Goal: Contribute content: Contribute content

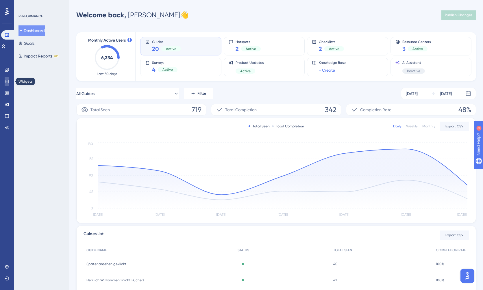
click at [6, 83] on icon at bounding box center [7, 81] width 5 height 5
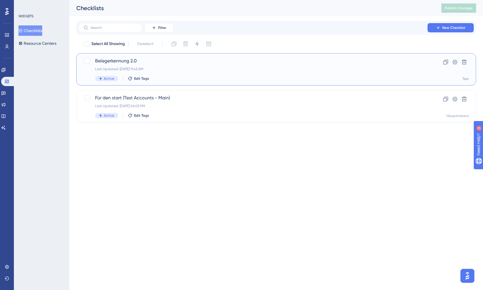
click at [100, 67] on div "Last Updated: [DATE] 11:43 AM" at bounding box center [253, 69] width 316 height 5
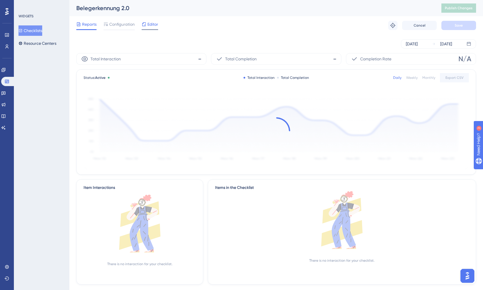
click at [150, 25] on span "Editor" at bounding box center [153, 24] width 11 height 7
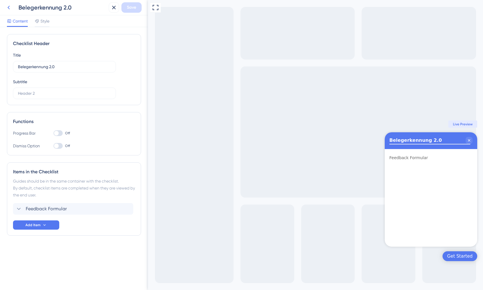
click at [9, 6] on icon at bounding box center [9, 8] width 2 height 4
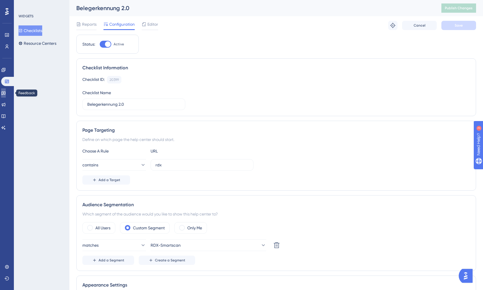
click at [6, 91] on link at bounding box center [3, 93] width 5 height 9
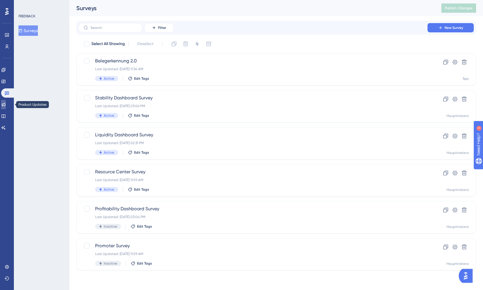
click at [6, 106] on link at bounding box center [3, 104] width 5 height 9
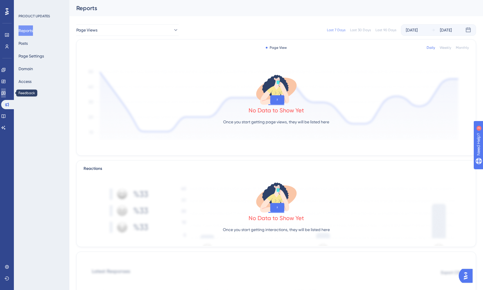
click at [6, 95] on link at bounding box center [3, 93] width 5 height 9
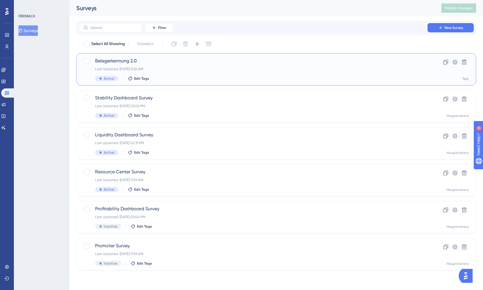
click at [160, 64] on div "Belegerkennung 2.0 Last Updated: [DATE] 11:34 AM Active Edit Tags" at bounding box center [253, 70] width 316 height 24
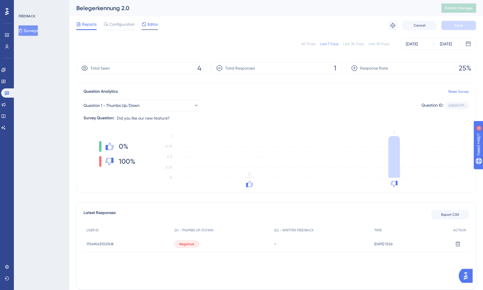
click at [151, 22] on span "Editor" at bounding box center [153, 24] width 11 height 7
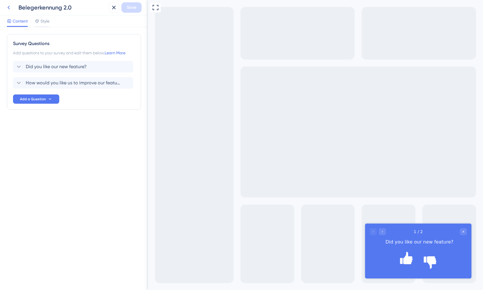
click at [11, 9] on icon at bounding box center [8, 7] width 7 height 7
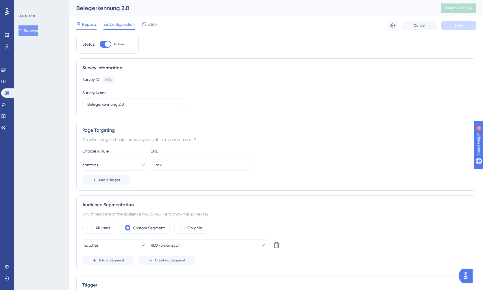
click at [91, 23] on span "Reports" at bounding box center [89, 24] width 14 height 7
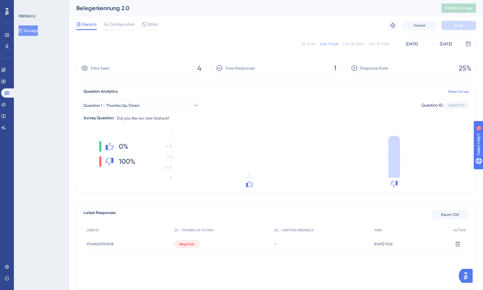
drag, startPoint x: 117, startPoint y: 68, endPoint x: 194, endPoint y: 76, distance: 77.0
click at [117, 68] on div "Total Seen 4" at bounding box center [141, 68] width 130 height 12
click at [199, 67] on span "4" at bounding box center [200, 68] width 4 height 9
click at [147, 22] on div "Editor" at bounding box center [150, 24] width 16 height 7
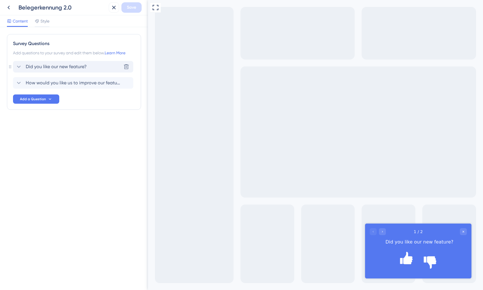
click at [53, 68] on span "Did you like our new feature?" at bounding box center [56, 66] width 61 height 7
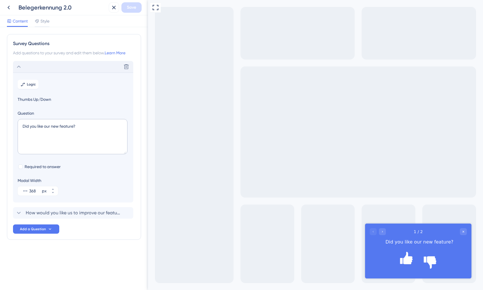
click at [31, 99] on span "Thumbs Up/Down" at bounding box center [73, 99] width 111 height 7
click at [24, 83] on icon at bounding box center [24, 83] width 1 height 1
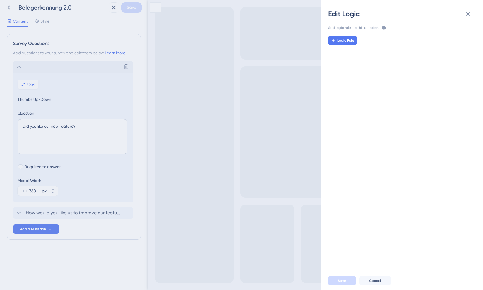
click at [382, 28] on icon at bounding box center [384, 27] width 5 height 5
click at [86, 166] on div "Edit Logic Add logic rules to this question. The rules will apply after this qu…" at bounding box center [241, 145] width 483 height 290
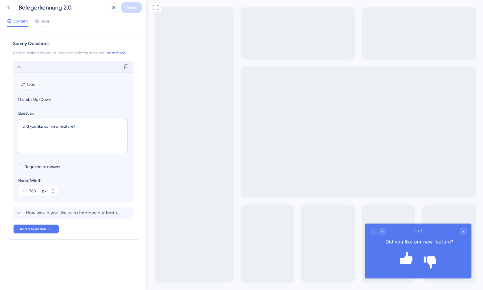
click at [46, 231] on button "Add a Question" at bounding box center [36, 229] width 46 height 9
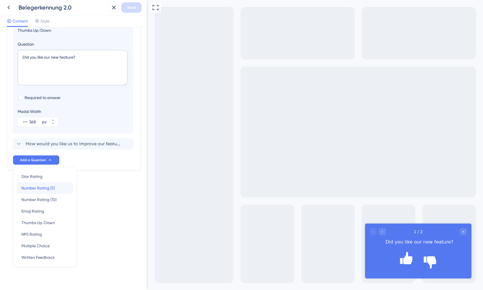
click at [63, 190] on div "Number Rating (5) Number Rating (5)" at bounding box center [44, 189] width 47 height 12
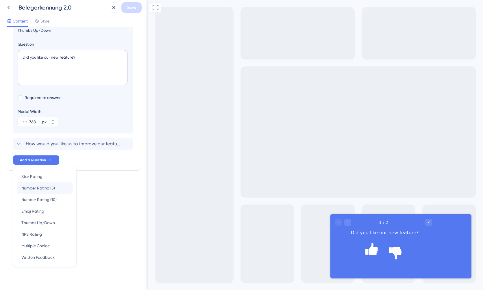
scroll to position [10, 0]
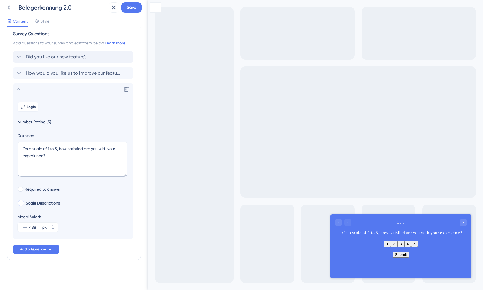
click at [48, 200] on span "Scale Descriptions" at bounding box center [43, 203] width 34 height 7
checkbox input "true"
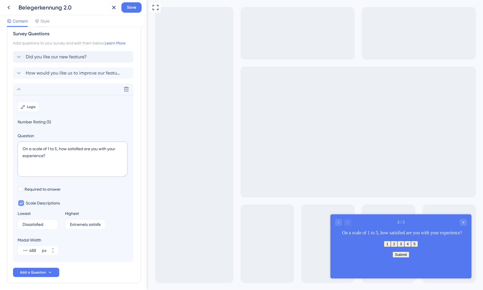
scroll to position [33, 0]
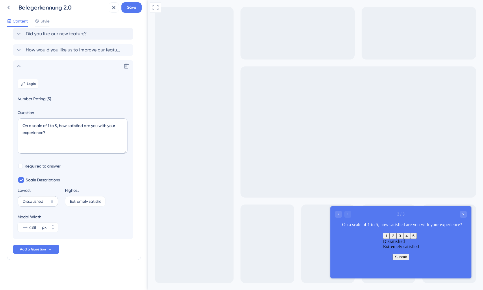
click at [32, 204] on label "Dissatisfied 8" at bounding box center [38, 201] width 40 height 10
click at [32, 204] on input "Dissatisfied" at bounding box center [36, 202] width 26 height 4
click at [32, 204] on label "Dissatisfied 8" at bounding box center [38, 201] width 40 height 10
click at [32, 204] on input "Dissatisfied" at bounding box center [36, 202] width 26 height 4
click at [32, 204] on label "Dissatisfied 8" at bounding box center [38, 201] width 40 height 10
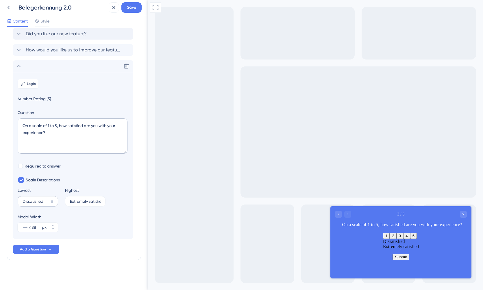
click at [32, 204] on input "Dissatisfied" at bounding box center [36, 202] width 26 height 4
type input "Viel schlechter"
type input "Viel besser"
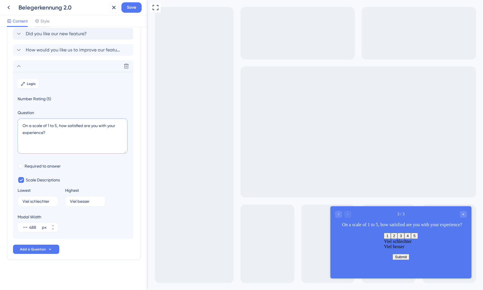
click at [80, 130] on textarea "On a scale of 1 to 5, how satisfied are you with your experience?" at bounding box center [73, 136] width 110 height 35
paste textarea "Wie bewerten Sie die Genauigkeit der neuen Belegerkennung im Vergleich zur alte…"
type textarea "Wie bewerten Sie die Genauigkeit der neuen Belegerkennung im Vergleich zur alte…"
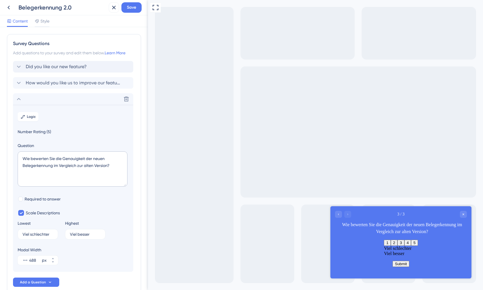
scroll to position [1, 0]
click at [56, 64] on span "Did you like our new feature?" at bounding box center [56, 65] width 61 height 7
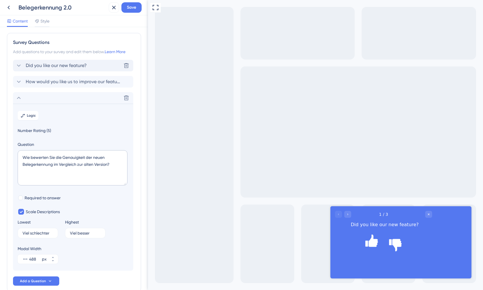
scroll to position [0, 0]
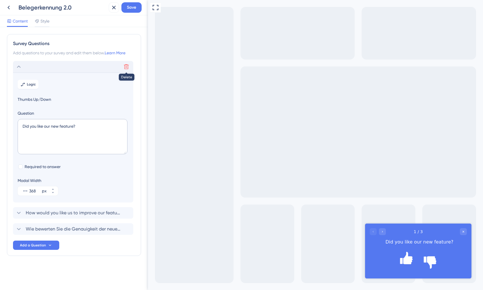
click at [128, 68] on icon at bounding box center [126, 67] width 6 height 6
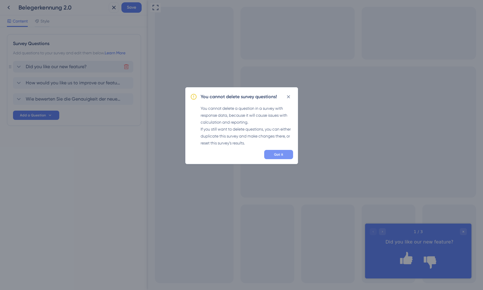
click at [274, 156] on span "Got it" at bounding box center [278, 154] width 9 height 5
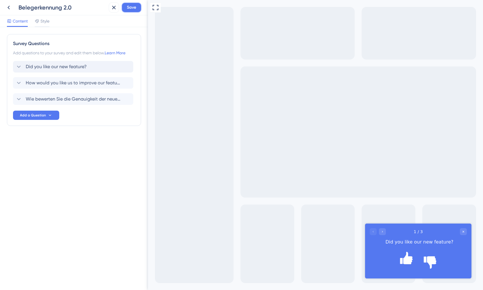
click at [134, 8] on span "Save" at bounding box center [131, 7] width 9 height 7
click at [110, 10] on icon at bounding box center [109, 10] width 3 height 3
click at [8, 6] on icon at bounding box center [8, 7] width 7 height 7
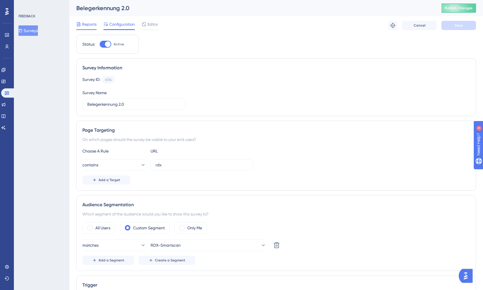
click at [84, 23] on span "Reports" at bounding box center [89, 24] width 14 height 7
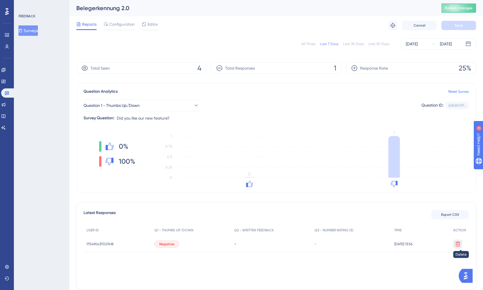
click at [460, 243] on icon at bounding box center [458, 244] width 5 height 5
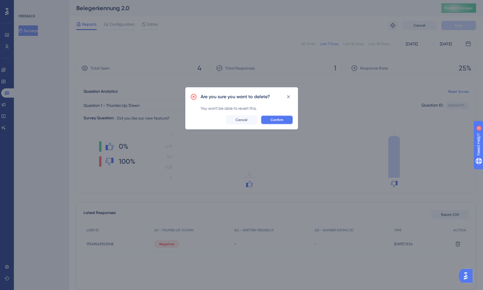
click at [272, 119] on span "Confirm" at bounding box center [277, 120] width 13 height 5
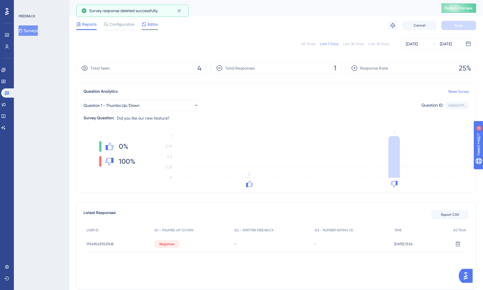
click at [145, 25] on icon at bounding box center [144, 24] width 4 height 4
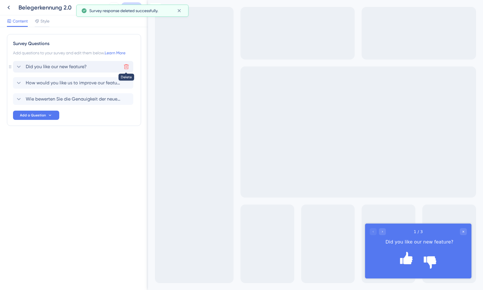
click at [130, 66] on button at bounding box center [126, 66] width 9 height 9
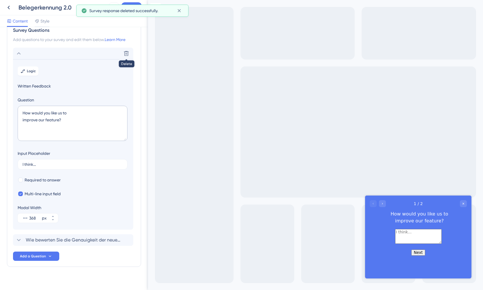
scroll to position [20, 0]
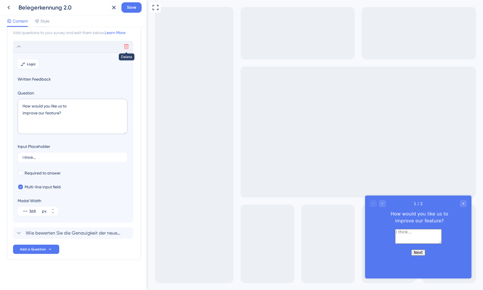
click at [127, 47] on icon at bounding box center [126, 47] width 6 height 6
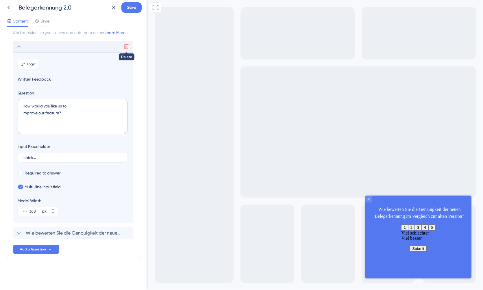
scroll to position [0, 0]
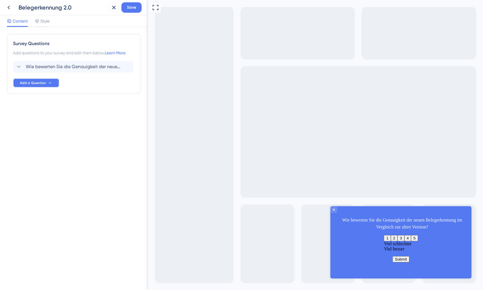
click at [35, 84] on span "Add a Question" at bounding box center [33, 83] width 26 height 5
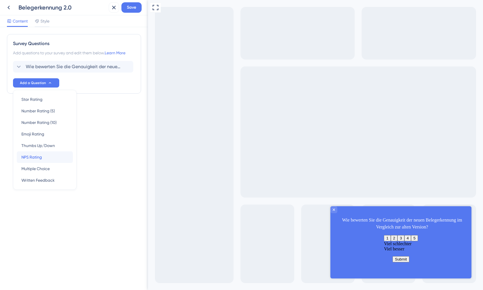
click at [47, 159] on div "NPS Rating NPS Rating" at bounding box center [44, 158] width 47 height 12
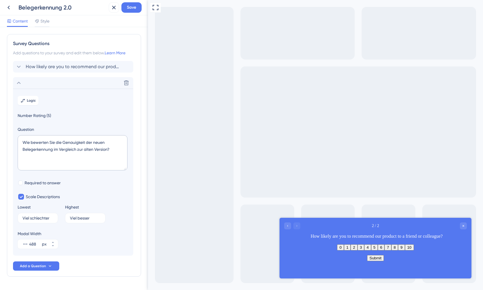
scroll to position [17, 0]
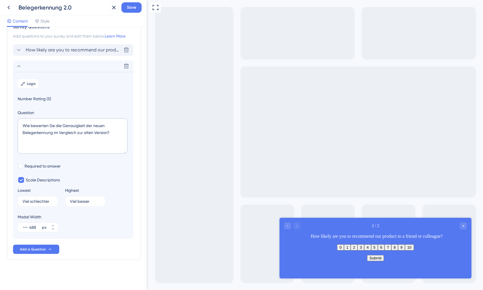
click at [100, 52] on span "How likely are you to recommend our product to a friend or colleague?" at bounding box center [73, 50] width 95 height 7
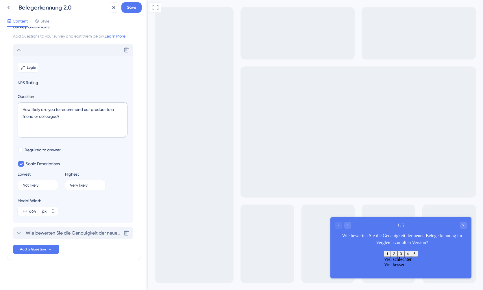
click at [80, 235] on span "Wie bewerten Sie die Genauigkeit der neuen Belegerkennung im Vergleich zur alte…" at bounding box center [73, 233] width 95 height 7
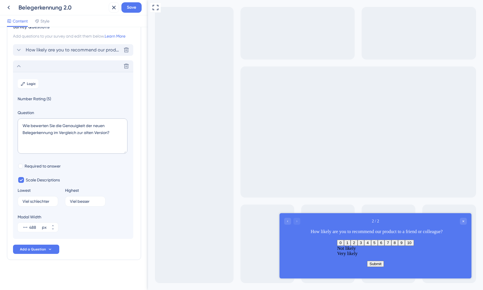
click at [95, 51] on span "How likely are you to recommend our product to a friend or colleague?" at bounding box center [73, 50] width 95 height 7
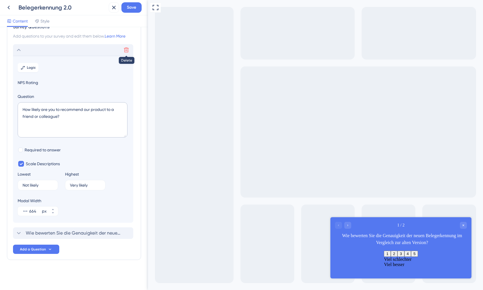
click at [126, 50] on icon at bounding box center [126, 50] width 6 height 6
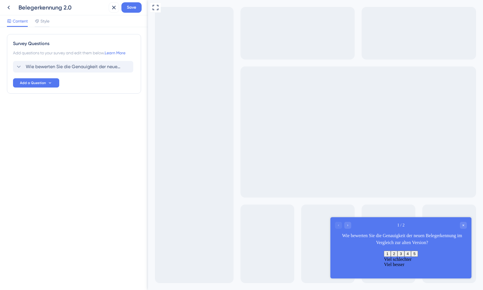
scroll to position [0, 0]
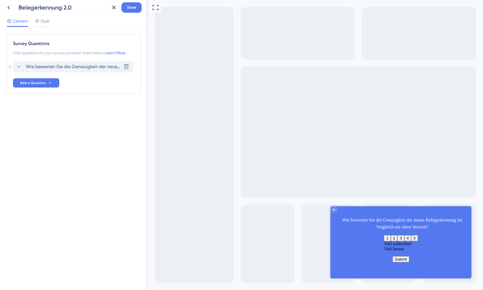
click at [58, 70] on span "Wie bewerten Sie die Genauigkeit der neuen Belegerkennung im Vergleich zur alte…" at bounding box center [73, 66] width 95 height 7
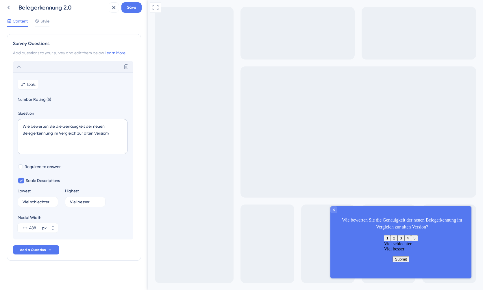
scroll to position [1, 0]
click at [38, 249] on span "Add a Question" at bounding box center [33, 249] width 26 height 5
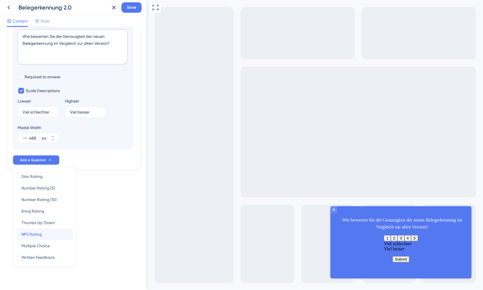
click at [40, 233] on span "NPS Rating" at bounding box center [31, 234] width 21 height 7
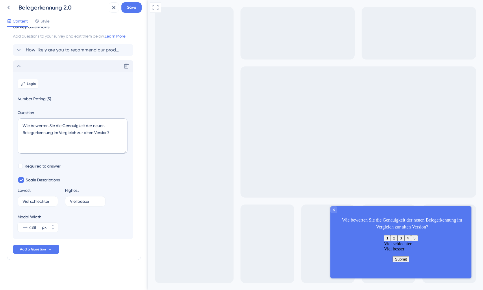
scroll to position [17, 0]
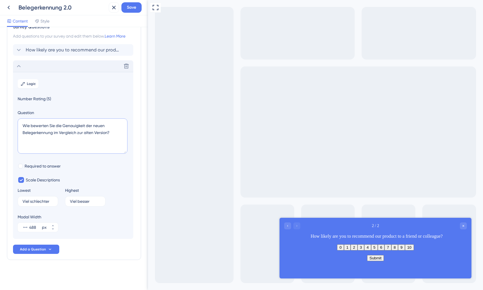
click at [83, 131] on textarea "Wie bewerten Sie die Genauigkeit der neuen Belegerkennung im Vergleich zur alte…" at bounding box center [73, 136] width 110 height 35
click at [64, 49] on span "How likely are you to recommend our product to a friend or colleague?" at bounding box center [73, 50] width 95 height 7
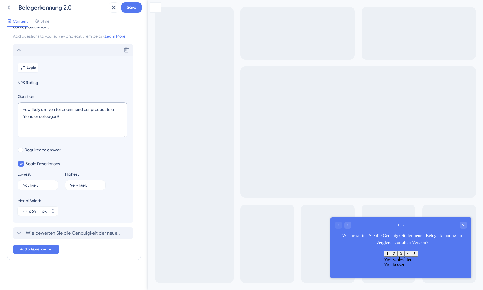
click at [26, 83] on span "NPS Rating" at bounding box center [73, 82] width 111 height 7
click at [36, 103] on textarea "How likely are you to recommend our product to a friend or colleague?" at bounding box center [73, 119] width 110 height 35
click at [32, 111] on textarea "How likely are you to recommend our product to a friend or colleague?" at bounding box center [73, 119] width 110 height 35
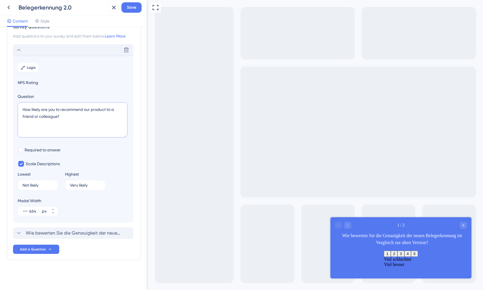
paste textarea "Wie wahrscheinlich ist es, dass Sie durch die neue Belegerkennung 2.0 Zeit spar…"
type textarea "Wie wahrscheinlich ist es, dass Sie durch die neue Belegerkennung 2.0 Zeit spar…"
click at [135, 5] on span "Save" at bounding box center [131, 7] width 9 height 7
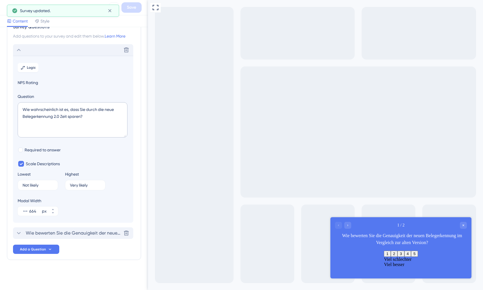
click at [70, 230] on span "Wie bewerten Sie die Genauigkeit der neuen Belegerkennung im Vergleich zur alte…" at bounding box center [73, 233] width 95 height 7
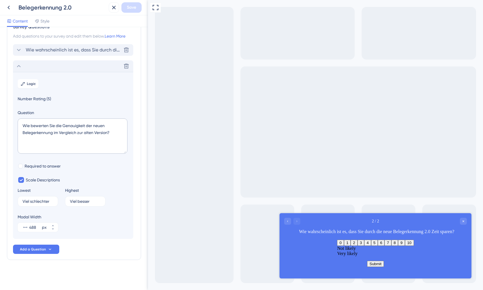
click at [56, 50] on span "Wie wahrscheinlich ist es, dass Sie durch die neue Belegerkennung 2.0 Zeit spar…" at bounding box center [73, 50] width 95 height 7
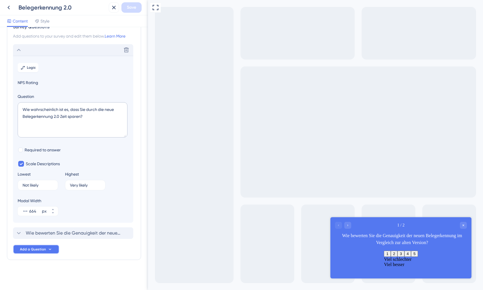
click at [38, 251] on span "Add a Question" at bounding box center [33, 249] width 26 height 5
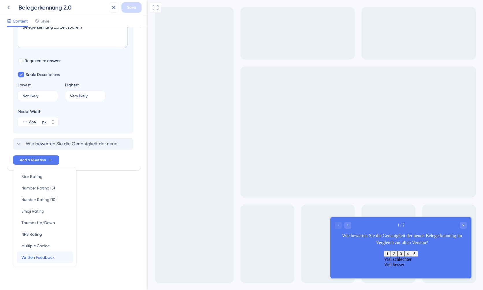
click at [50, 259] on span "Written Feedback" at bounding box center [37, 257] width 33 height 7
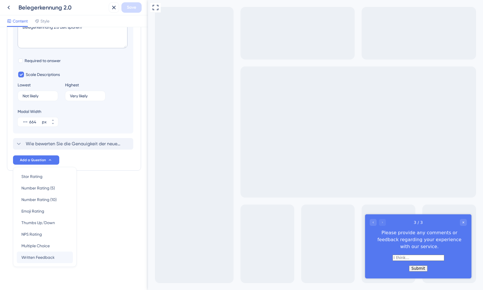
scroll to position [36, 0]
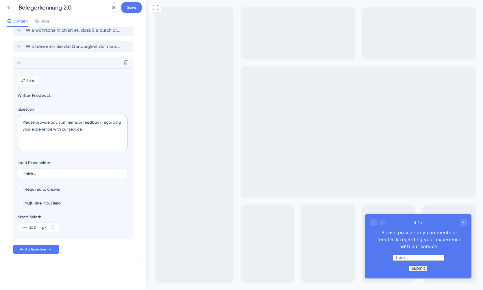
click at [56, 132] on textarea "Please provide any comments or feedback regarding your experience with our serv…" at bounding box center [73, 132] width 110 height 35
paste textarea "Gab es einen bestimmten Beleg (z.B. von einem Lieferanten), bei dem Sie eine de…"
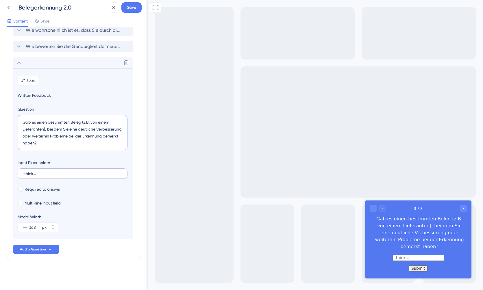
type textarea "Gab es einen bestimmten Beleg (z.B. von einem Lieferanten), bei dem Sie eine de…"
click at [39, 175] on input "I think..." at bounding box center [73, 174] width 100 height 4
click at [39, 175] on input "text" at bounding box center [73, 174] width 100 height 4
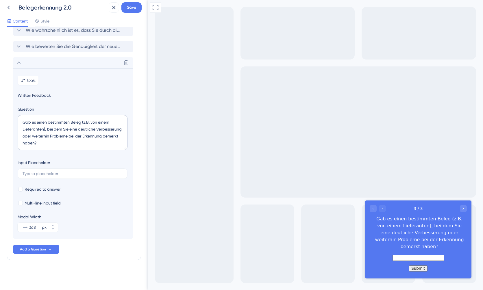
click at [139, 91] on div "Survey Questions Add questions to your survey and edit them below. Learn More W…" at bounding box center [74, 129] width 134 height 263
click at [405, 255] on input "text" at bounding box center [419, 258] width 52 height 6
click at [71, 172] on input "text" at bounding box center [73, 174] width 100 height 4
paste input "Beschreiben Sie einen konkreten Fall – was hat gut funktioniert, was nicht?"
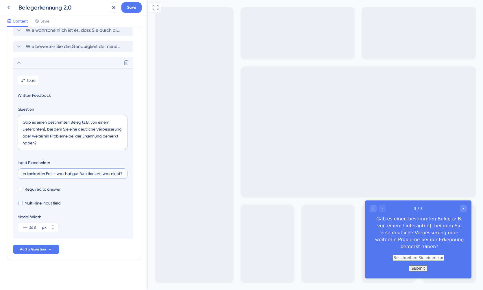
type input "Beschreiben Sie einen konkreten Fall – was hat gut funktioniert, was nicht?"
click at [40, 204] on span "Multi-line input field" at bounding box center [43, 203] width 36 height 7
checkbox input "true"
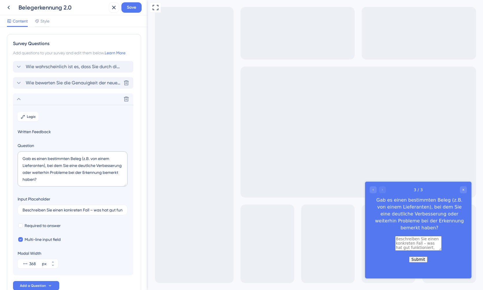
click at [44, 84] on span "Wie bewerten Sie die Genauigkeit der neuen Belegerkennung im Vergleich zur alte…" at bounding box center [73, 83] width 95 height 7
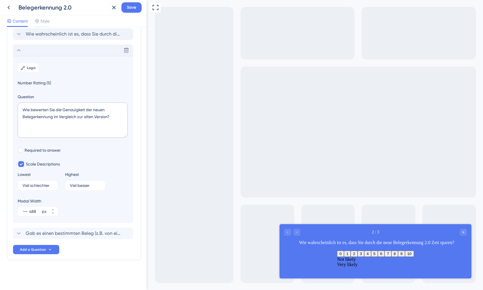
scroll to position [33, 0]
click at [49, 251] on icon at bounding box center [50, 249] width 5 height 5
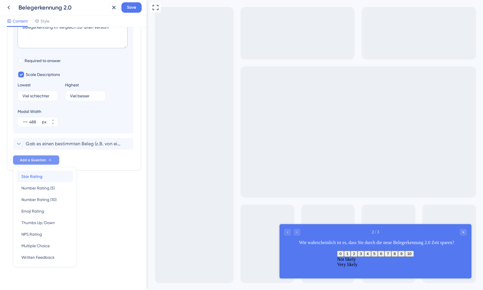
click at [46, 176] on div "Star Rating Star Rating" at bounding box center [44, 177] width 47 height 12
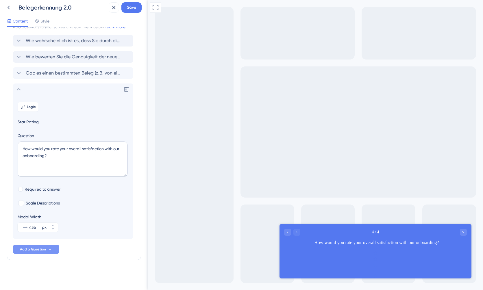
scroll to position [26, 0]
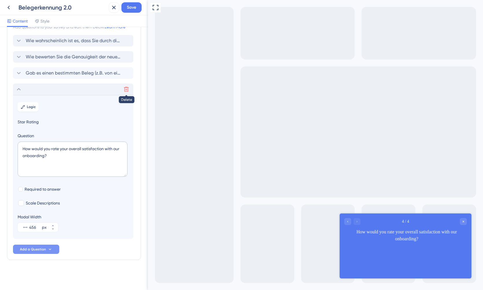
click at [130, 87] on button at bounding box center [126, 89] width 9 height 9
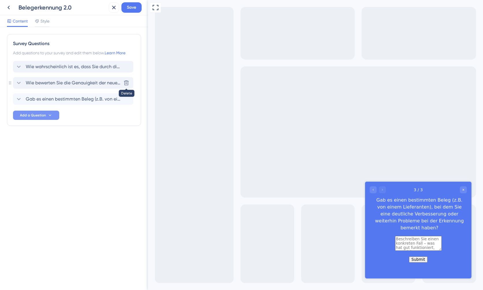
scroll to position [0, 0]
click at [50, 116] on icon at bounding box center [50, 115] width 5 height 5
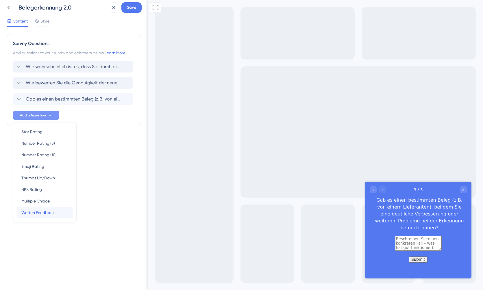
click at [51, 213] on span "Written Feedback" at bounding box center [37, 212] width 33 height 7
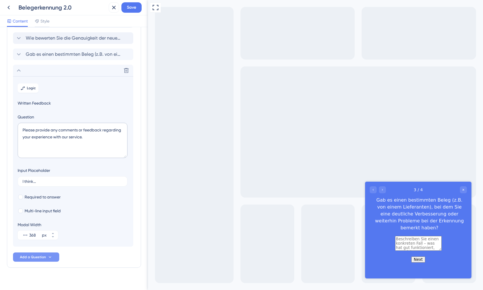
scroll to position [53, 0]
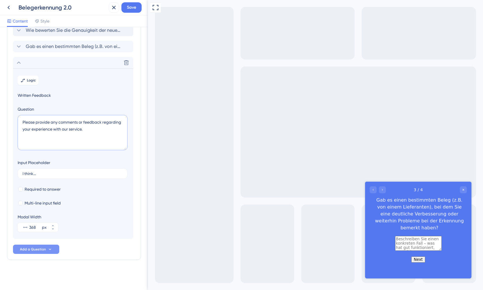
click at [60, 130] on textarea "Please provide any comments or feedback regarding your experience with our serv…" at bounding box center [73, 132] width 110 height 35
paste textarea "Welche Verbesserung würde Ihnen die meiste Zeit bei der Bearbeitung von Belegen…"
type textarea "Welche Verbesserung würde Ihnen die meiste Zeit bei der Bearbeitung von Belegen…"
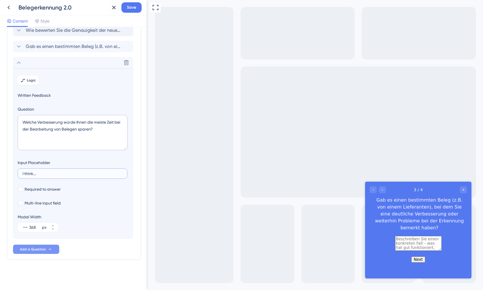
click at [44, 174] on input "I think..." at bounding box center [73, 174] width 100 height 4
paste input "z.B. eine automatische Erkennung von Skonto-Fristen"
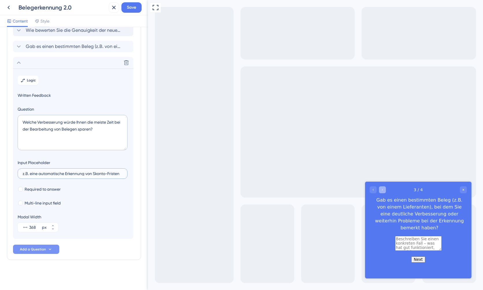
type input "z.B. eine automatische Erkennung von Skonto-Fristen"
click at [383, 191] on icon "Go to Question 4" at bounding box center [382, 189] width 3 height 3
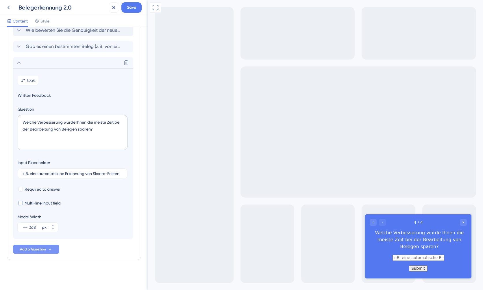
click at [25, 203] on span "Multi-line input field" at bounding box center [43, 203] width 36 height 7
checkbox input "true"
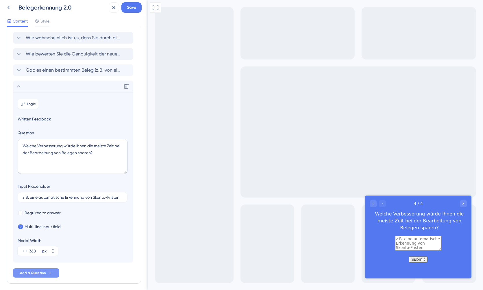
scroll to position [0, 0]
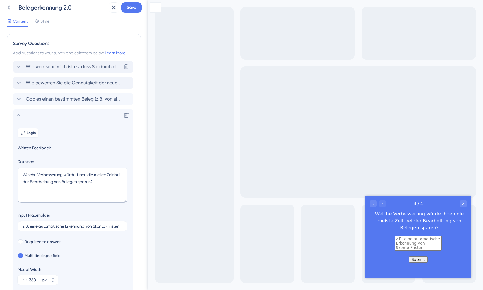
click at [68, 68] on span "Wie wahrscheinlich ist es, dass Sie durch die neue Belegerkennung 2.0 Zeit spar…" at bounding box center [73, 66] width 95 height 7
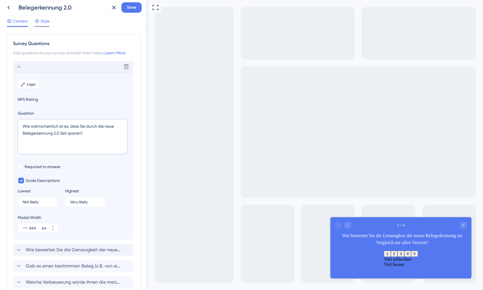
click at [45, 23] on span "Style" at bounding box center [44, 21] width 9 height 7
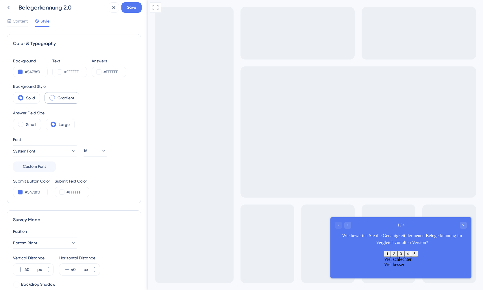
click at [58, 102] on div "Gradient" at bounding box center [62, 98] width 35 height 12
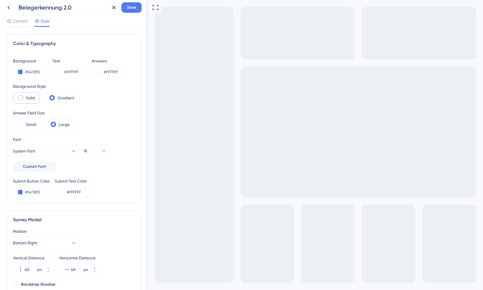
click at [30, 99] on label "Solid" at bounding box center [30, 98] width 9 height 7
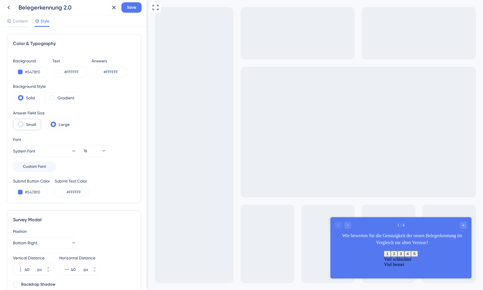
click at [30, 127] on label "Small" at bounding box center [31, 124] width 10 height 7
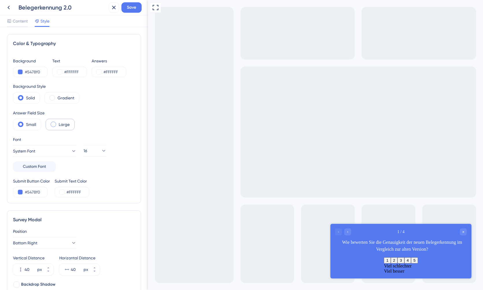
click at [51, 126] on span at bounding box center [53, 124] width 5 height 5
click at [58, 123] on input "radio" at bounding box center [58, 123] width 0 height 0
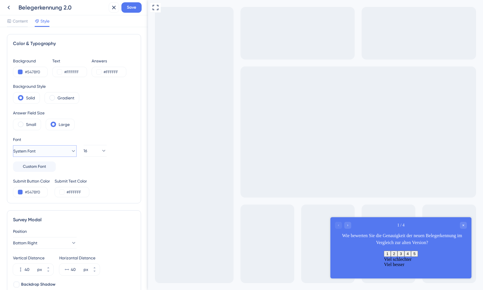
click at [56, 152] on button "System Font" at bounding box center [45, 151] width 64 height 12
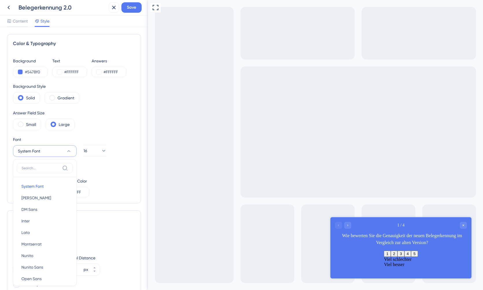
scroll to position [64, 0]
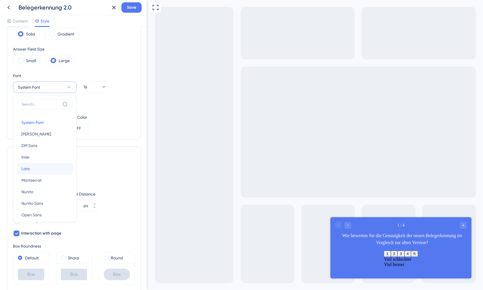
click at [47, 167] on button "Lato Lato" at bounding box center [45, 169] width 56 height 12
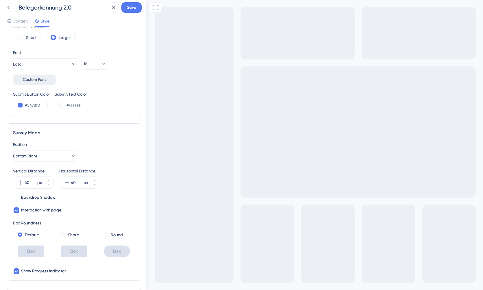
scroll to position [88, 0]
click at [30, 195] on span "Backdrop Shadow" at bounding box center [38, 197] width 34 height 7
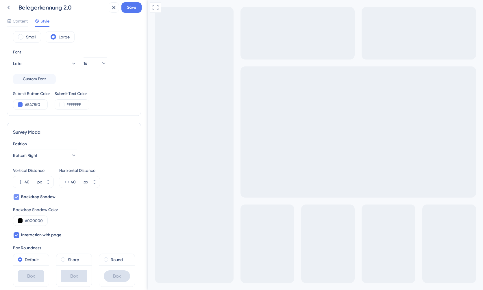
click at [30, 195] on span "Backdrop Shadow" at bounding box center [38, 197] width 34 height 7
checkbox input "false"
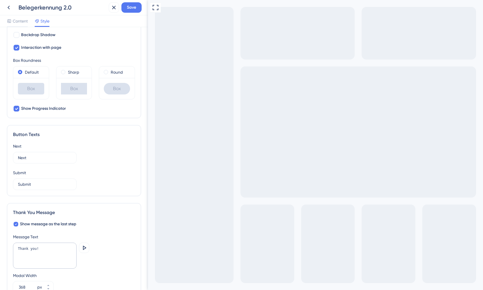
scroll to position [252, 0]
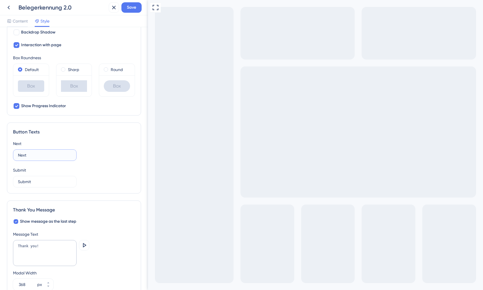
click at [36, 155] on input "Next" at bounding box center [45, 155] width 54 height 6
type input "Weiter"
type input "D"
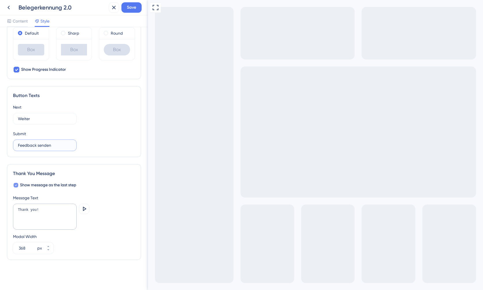
scroll to position [287, 0]
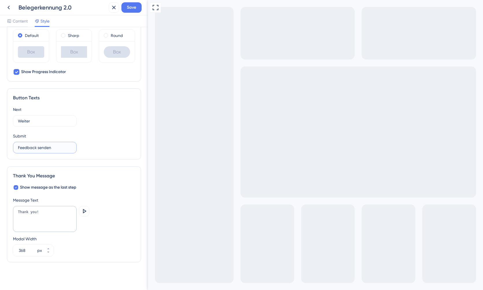
type input "Feedback senden"
click at [36, 215] on textarea "Thank you!" at bounding box center [45, 219] width 64 height 26
paste textarea "Vielen Dank für Ihre wertvolle Zeit und Ihr Feedback!"
type textarea "Vielen Dank für Ihre wertvolle Zeit und Ihr Feedback!"
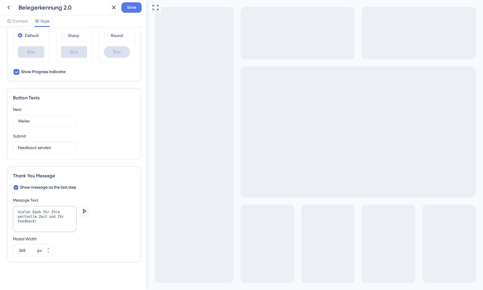
click at [123, 231] on div "Vielen Dank für Ihre wertvolle Zeit und Ihr Feedback! [GEOGRAPHIC_DATA]" at bounding box center [74, 219] width 122 height 27
click at [86, 214] on icon at bounding box center [84, 211] width 7 height 7
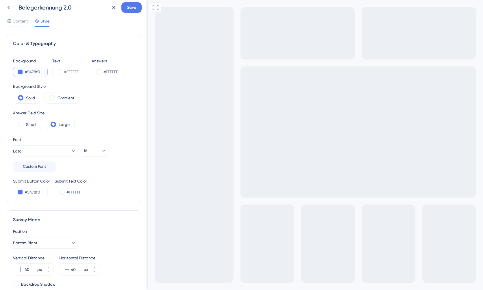
click at [20, 73] on button at bounding box center [20, 72] width 5 height 5
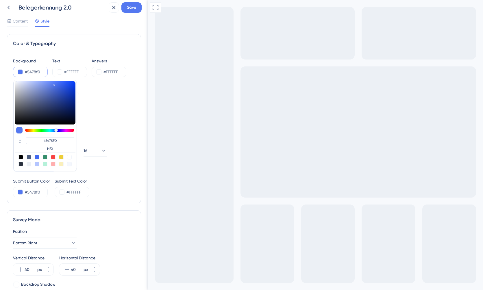
click at [20, 73] on button at bounding box center [20, 72] width 5 height 5
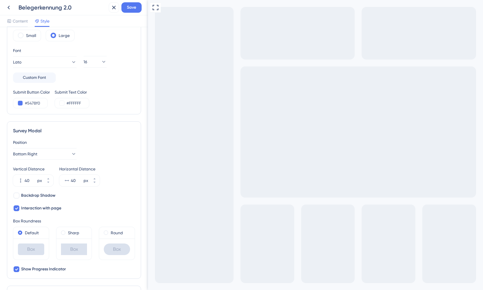
scroll to position [92, 0]
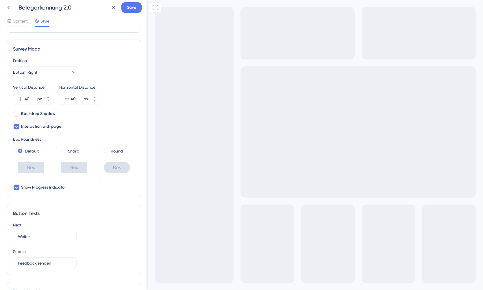
scroll to position [289, 0]
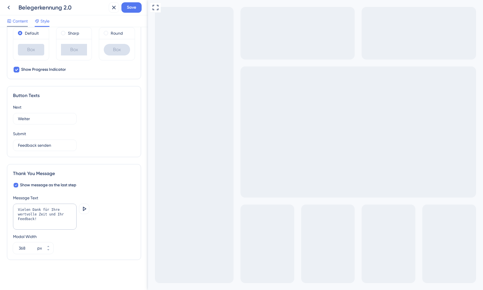
click at [22, 24] on span "Content" at bounding box center [20, 21] width 15 height 7
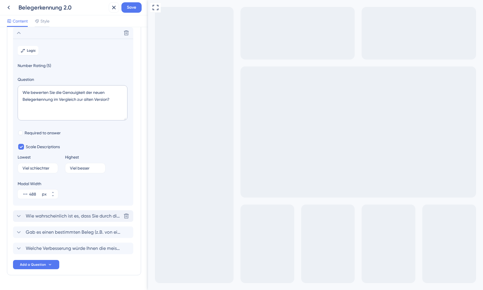
click at [67, 218] on span "Wie wahrscheinlich ist es, dass Sie durch die neue Belegerkennung 2.0 Zeit spar…" at bounding box center [73, 216] width 95 height 7
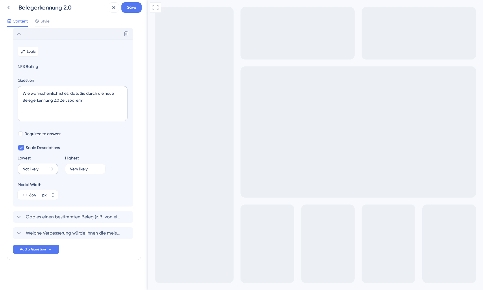
click at [29, 173] on label "Not likely 10" at bounding box center [38, 169] width 40 height 10
click at [29, 171] on input "Not likely" at bounding box center [35, 169] width 24 height 4
click at [29, 173] on label "Not likely 10" at bounding box center [38, 169] width 40 height 10
click at [29, 171] on input "Not likely" at bounding box center [35, 169] width 24 height 4
click at [29, 173] on label "Not likely 10" at bounding box center [38, 169] width 40 height 10
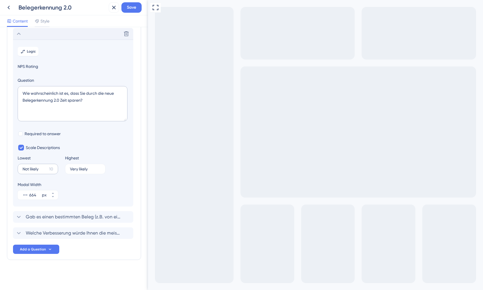
click at [29, 171] on input "Not likely" at bounding box center [35, 169] width 24 height 4
type input "S"
type input "Sehr unwahrscheinlic"
type input "[PERSON_NAME]"
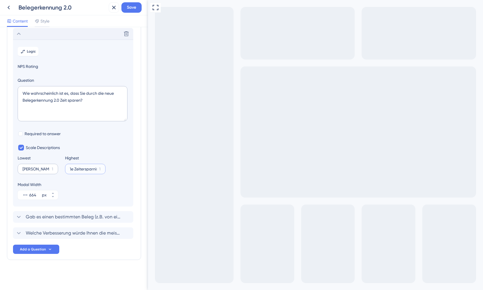
scroll to position [0, 9]
type input "Große Zeitersparnis"
click at [343, 197] on div "Full Screen Preview" at bounding box center [315, 173] width 335 height 346
click at [65, 218] on span "Gab es einen bestimmten Beleg (z.B. von einem Lieferanten), bei dem Sie eine de…" at bounding box center [73, 217] width 95 height 7
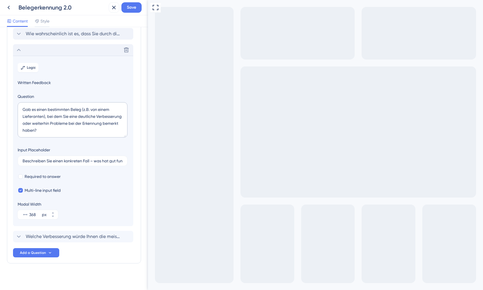
scroll to position [53, 0]
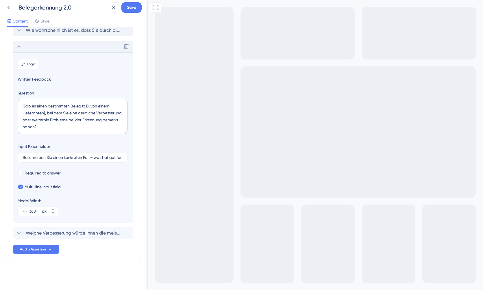
type textarea "1"
